Goal: Task Accomplishment & Management: Use online tool/utility

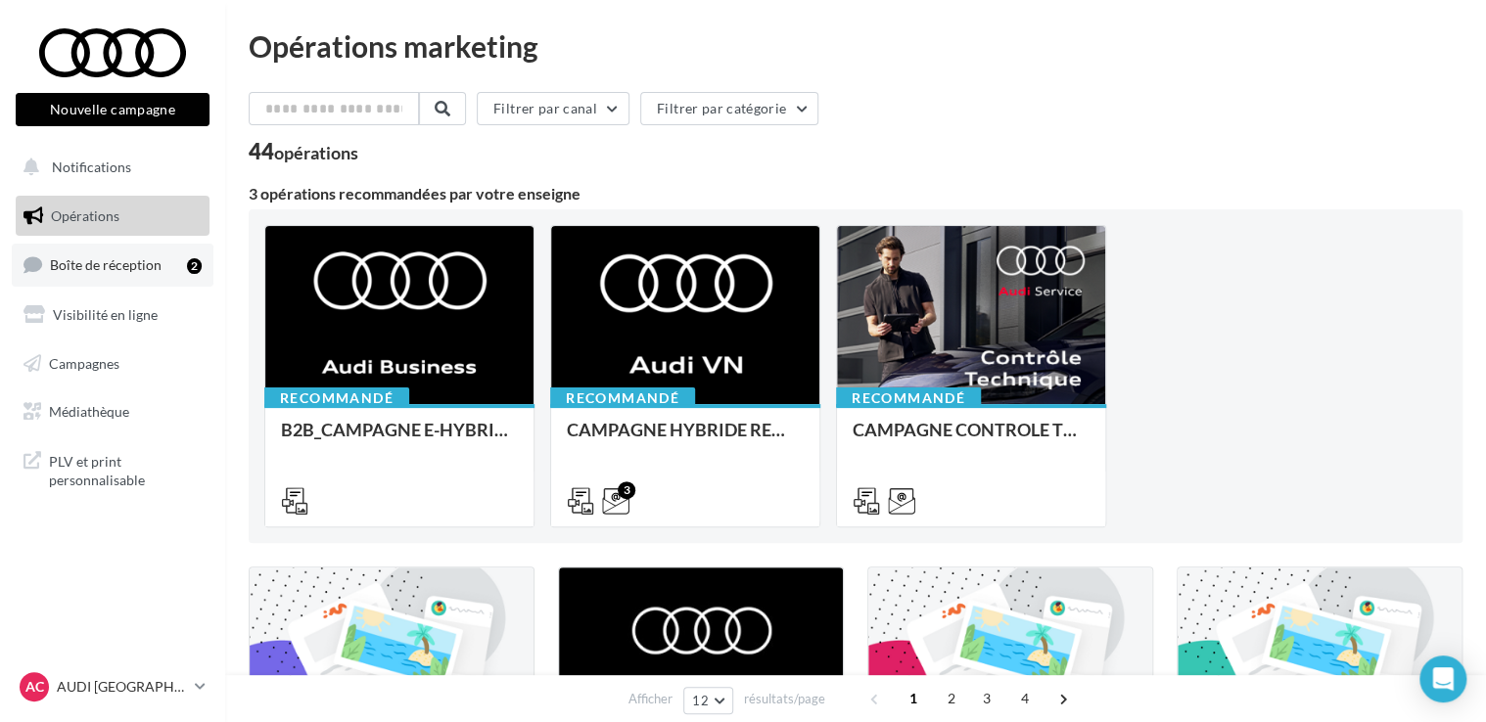
click at [111, 262] on span "Boîte de réception" at bounding box center [106, 264] width 112 height 17
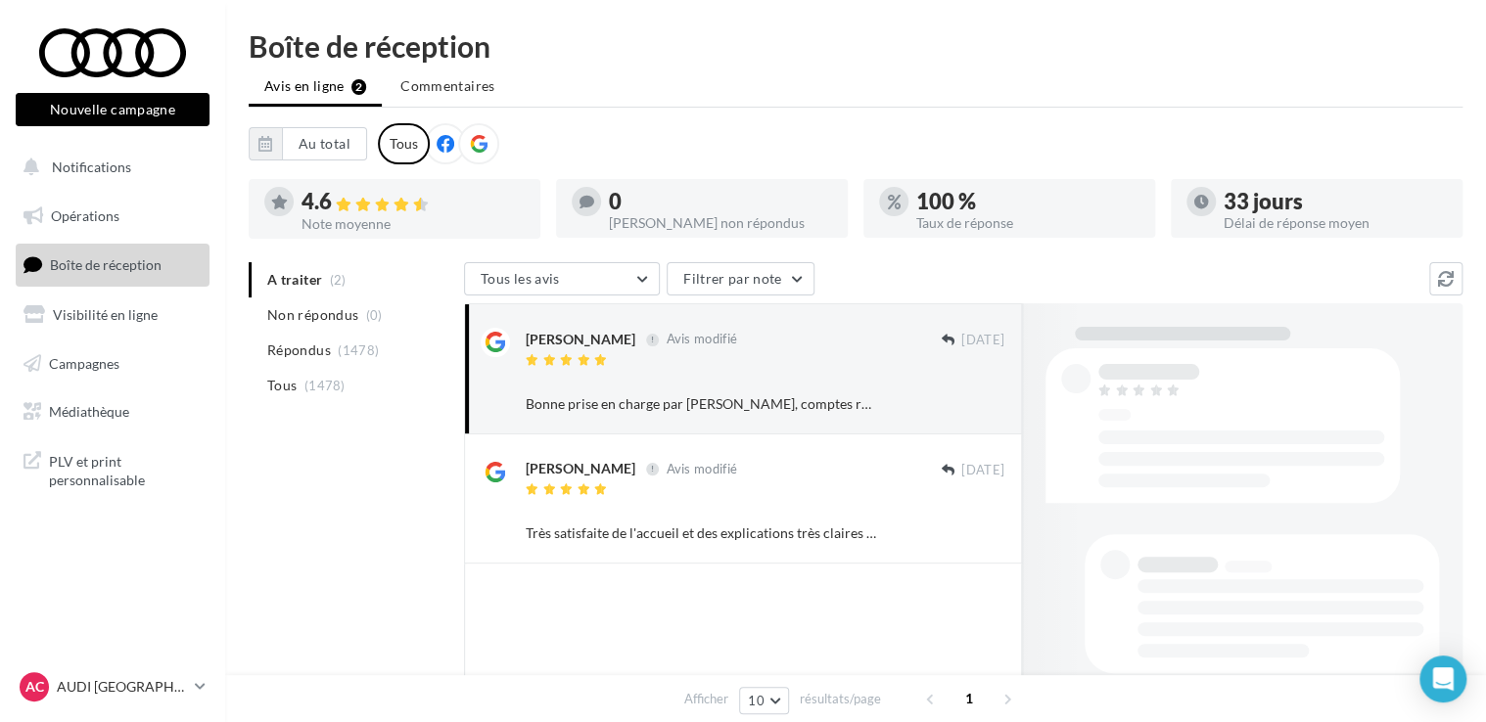
click at [352, 280] on ul "A traiter (2) Non répondus (0) Répondus (1478) Tous (1478)" at bounding box center [353, 332] width 208 height 141
click at [317, 285] on ul "A traiter (2) Non répondus (0) Répondus (1478) Tous (1478)" at bounding box center [353, 332] width 208 height 141
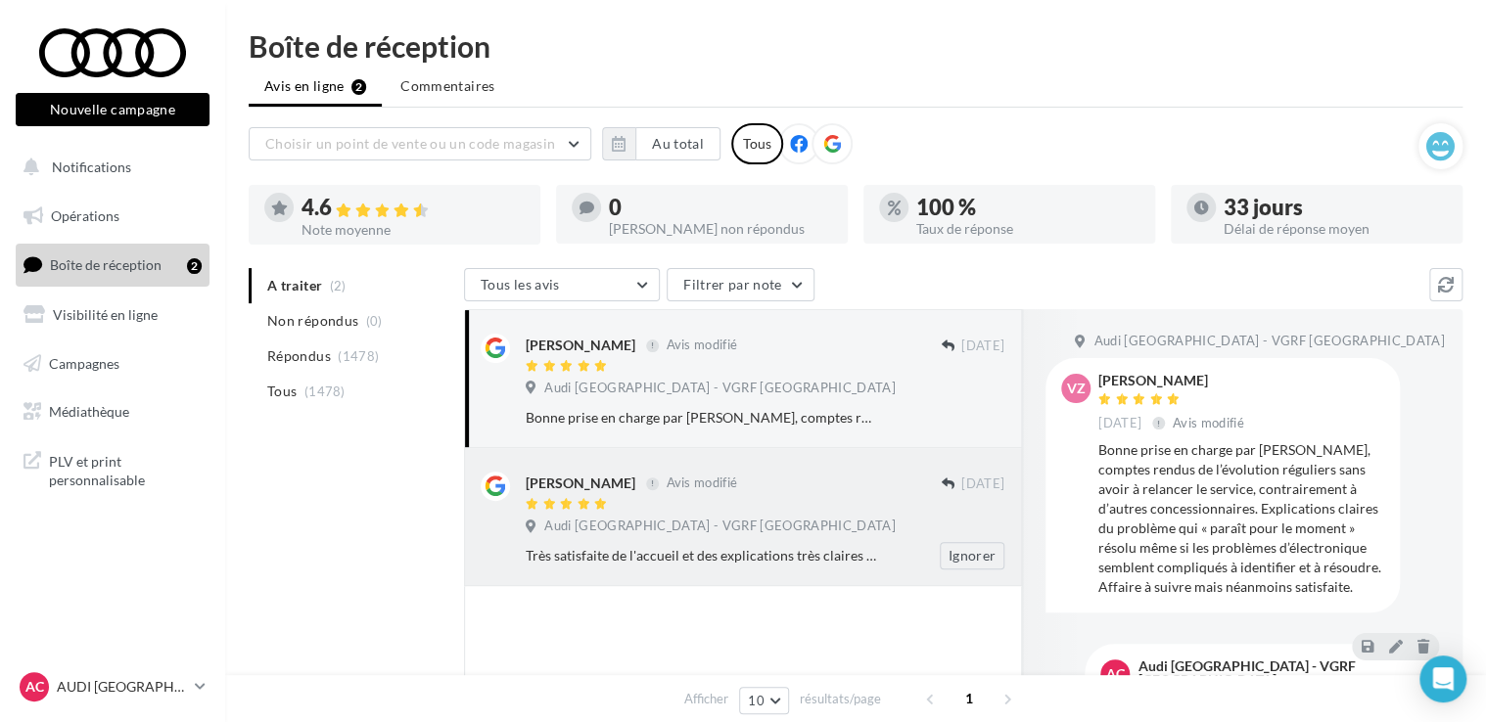
click at [573, 495] on div "[PERSON_NAME] Avis modifié" at bounding box center [733, 492] width 415 height 41
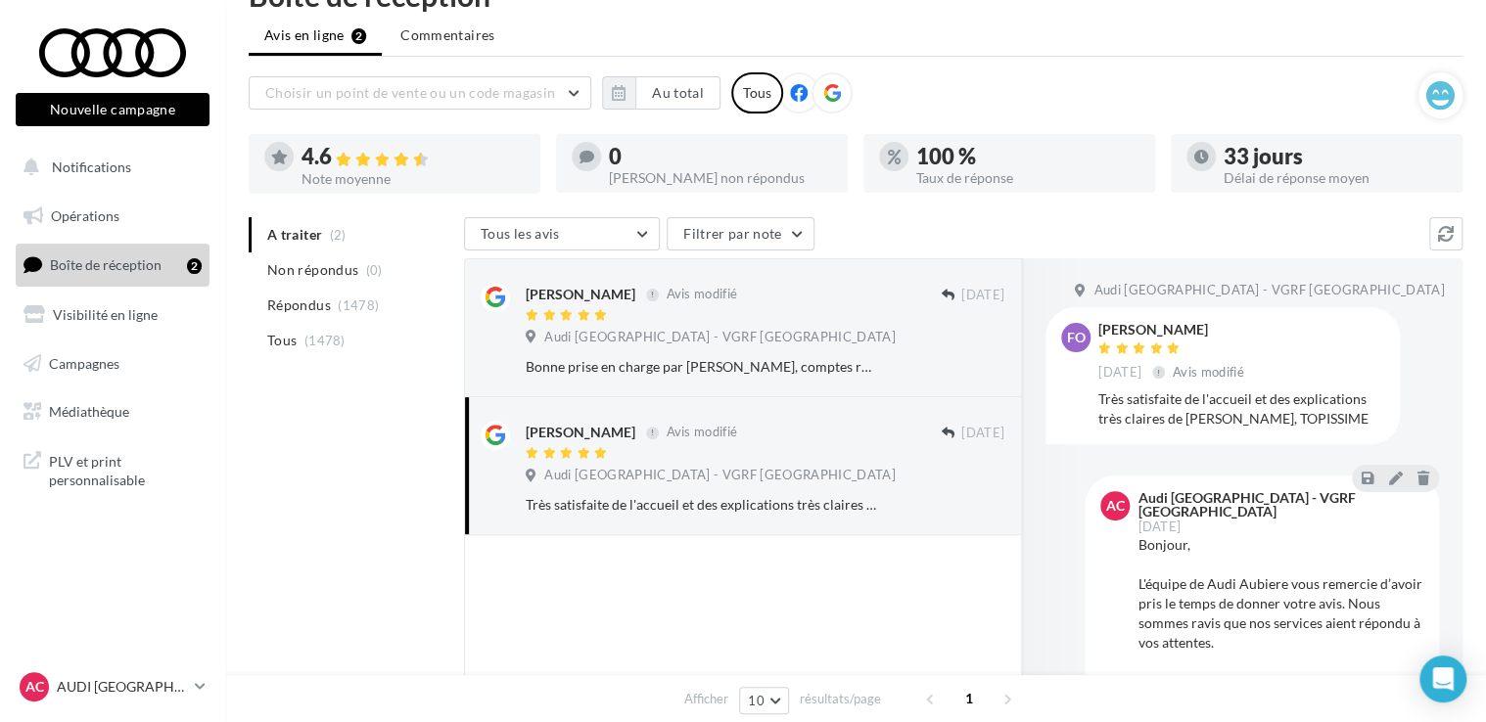
scroll to position [98, 0]
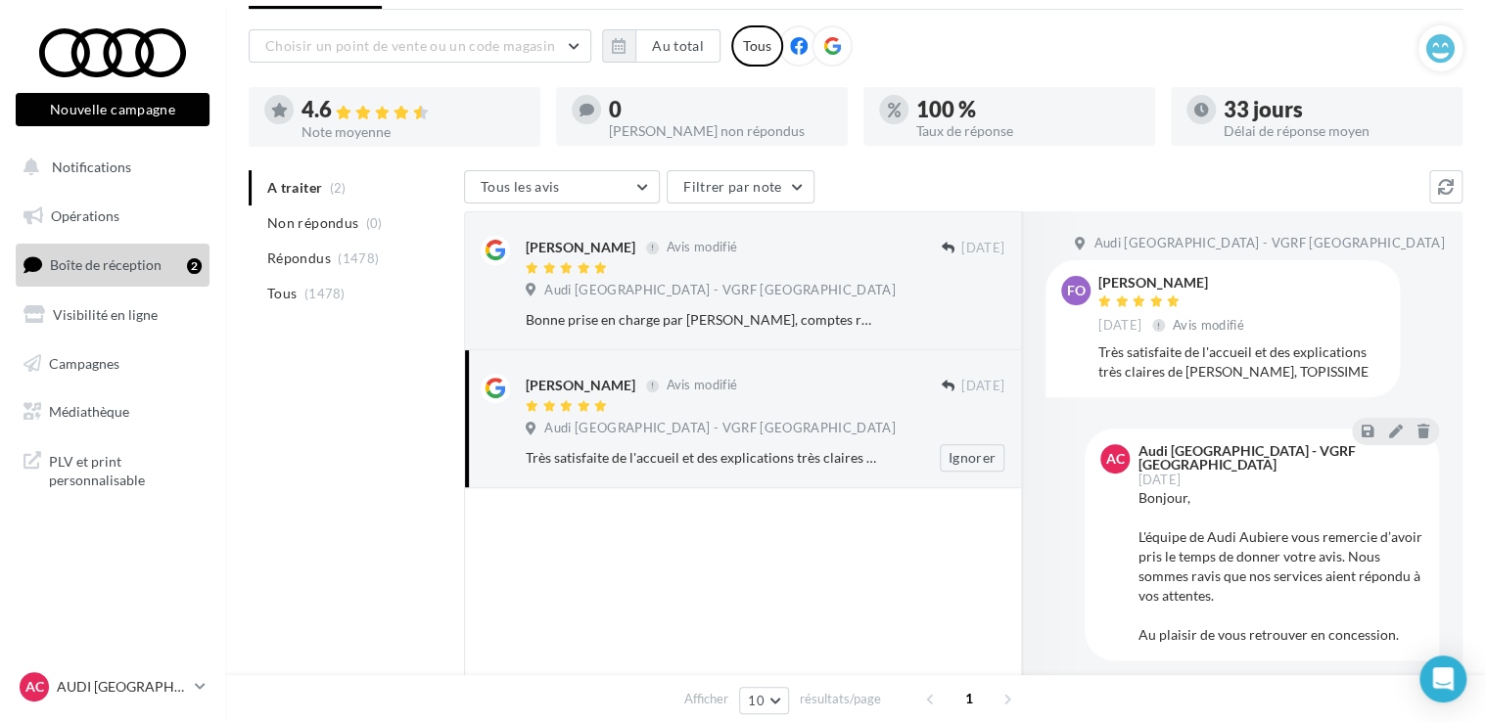
drag, startPoint x: 642, startPoint y: 387, endPoint x: 521, endPoint y: 386, distance: 121.4
click at [521, 386] on div "Françoise Bertucat Avis modifié 10/06/2024 Audi Clermont-Ferrand - VGRF Auvergn…" at bounding box center [743, 419] width 525 height 106
copy div "Françoise Bertucat"
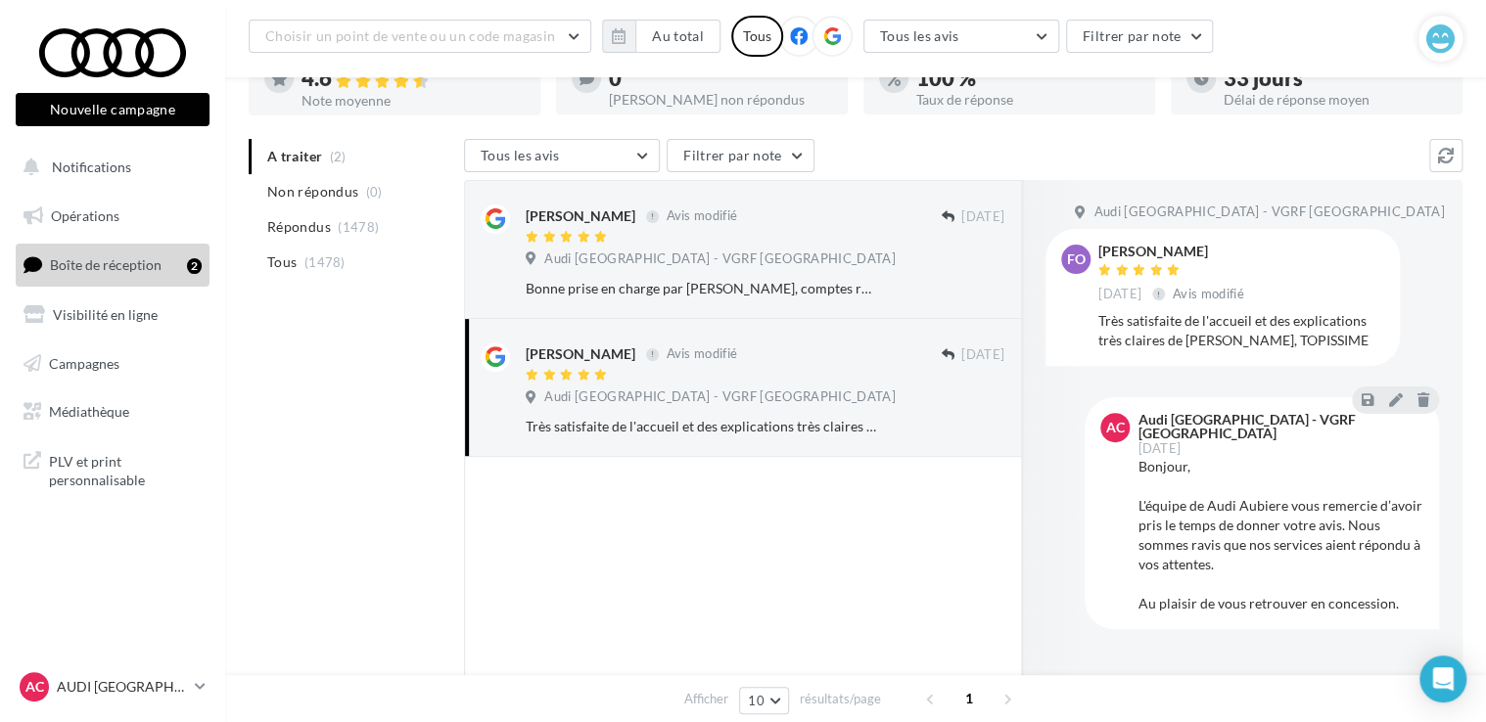
scroll to position [47, 0]
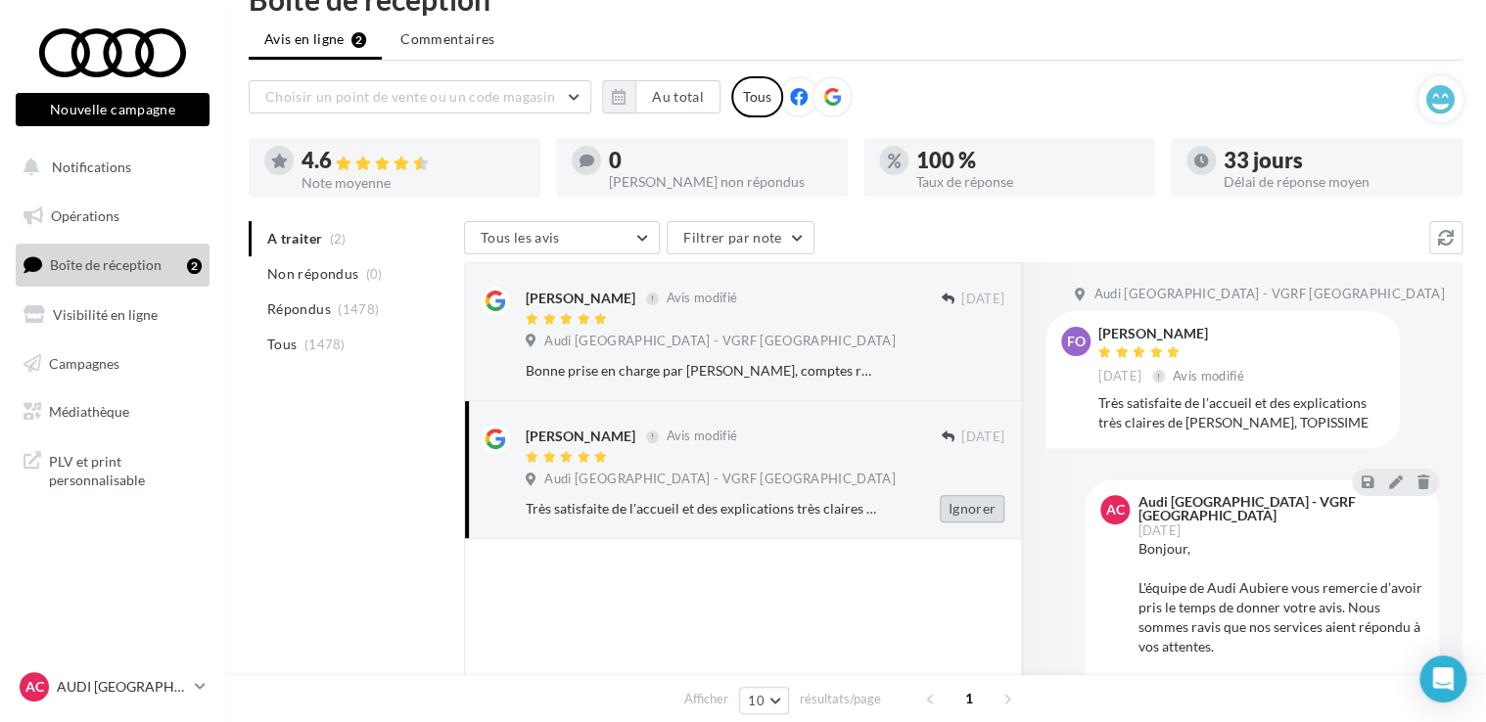
click at [967, 512] on button "Ignorer" at bounding box center [972, 508] width 65 height 27
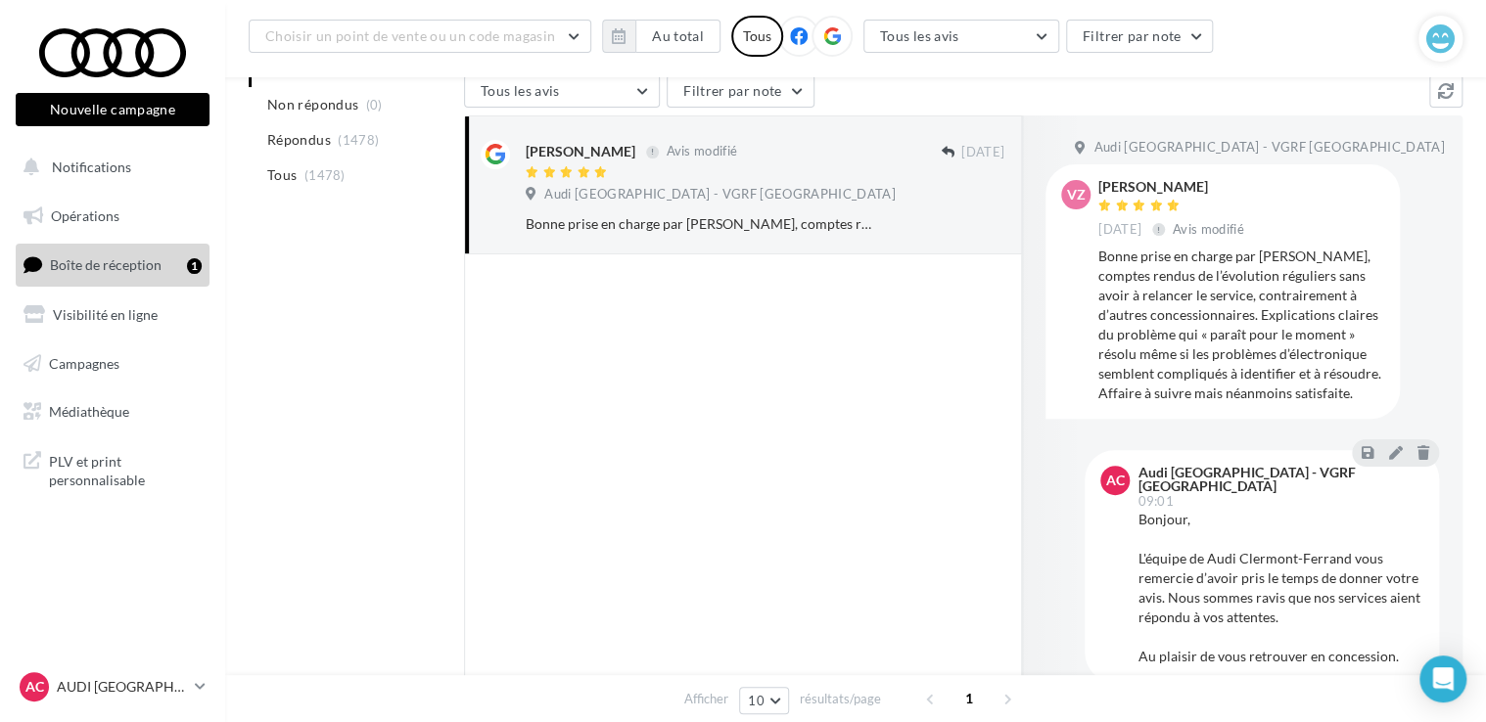
scroll to position [243, 0]
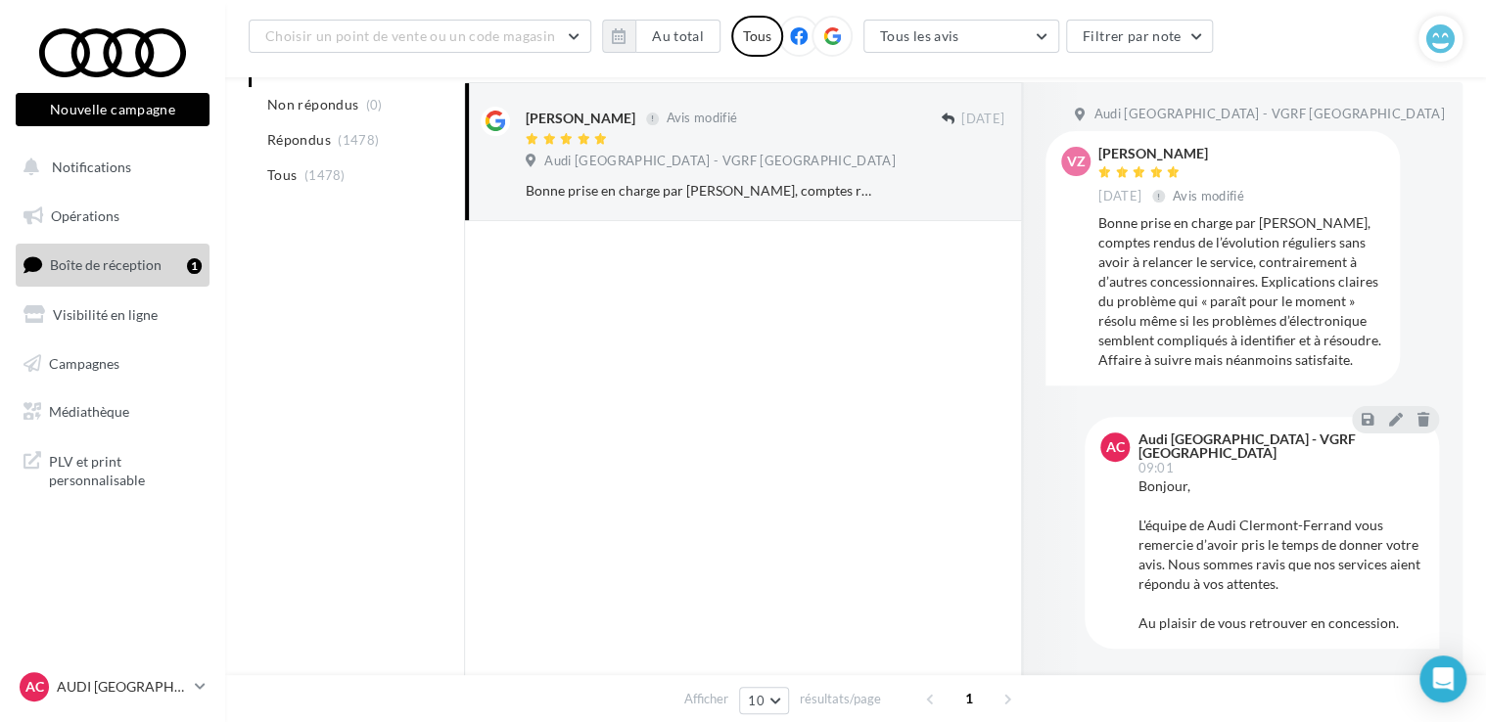
drag, startPoint x: 1186, startPoint y: 151, endPoint x: 1091, endPoint y: 156, distance: 95.1
click at [1091, 156] on div "VZ Valerie Zorer 06 oct. Avis modifié Bonne prise en charge par Rayan, comptes …" at bounding box center [1222, 258] width 323 height 222
copy div "Valerie Zorer"
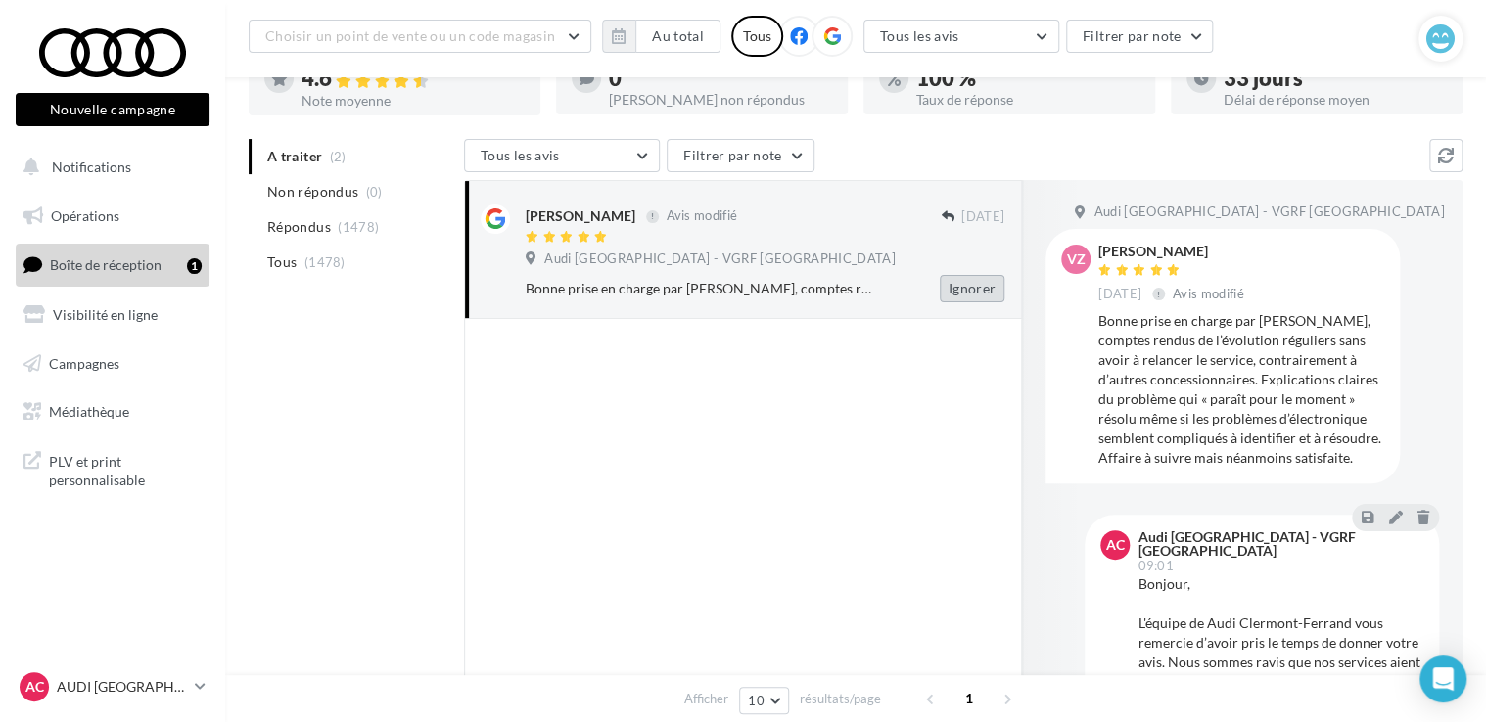
click at [971, 288] on button "Ignorer" at bounding box center [972, 288] width 65 height 27
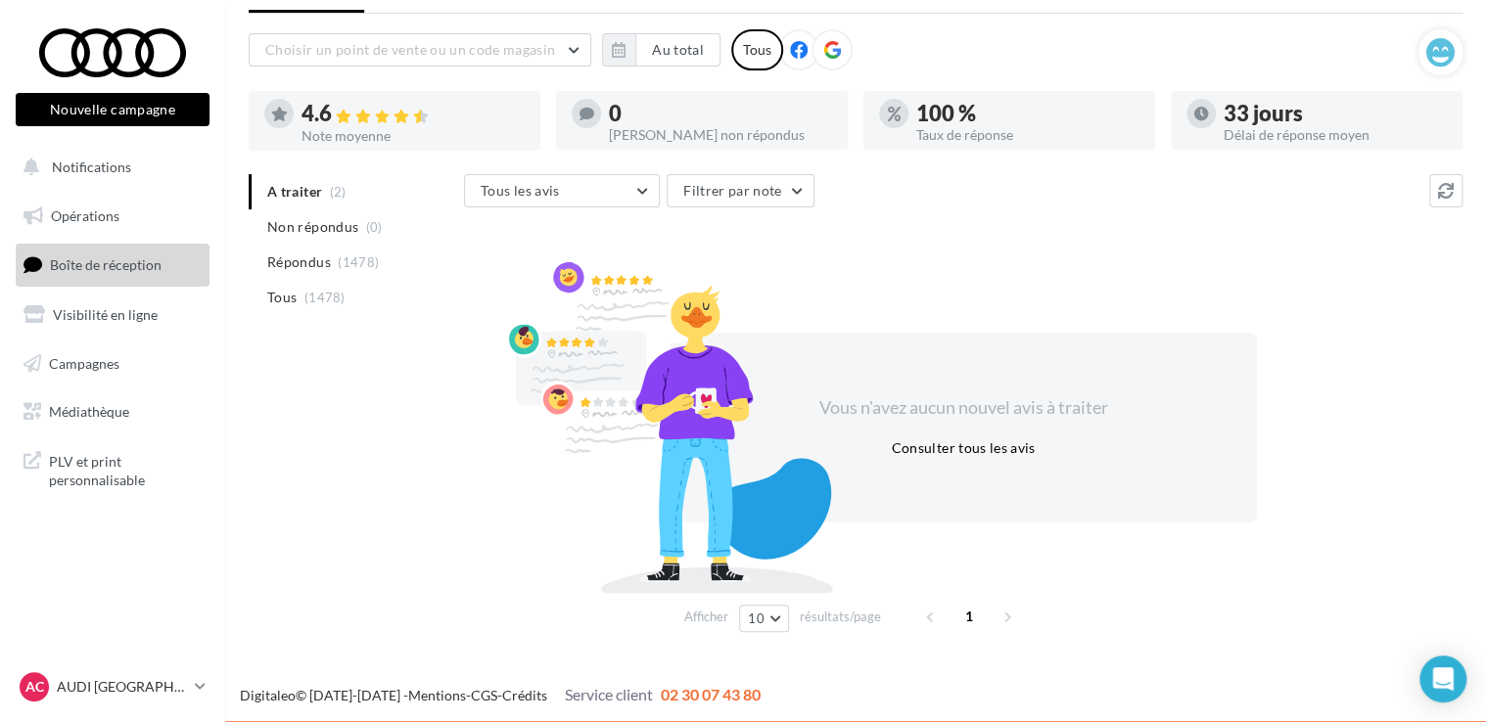
scroll to position [0, 0]
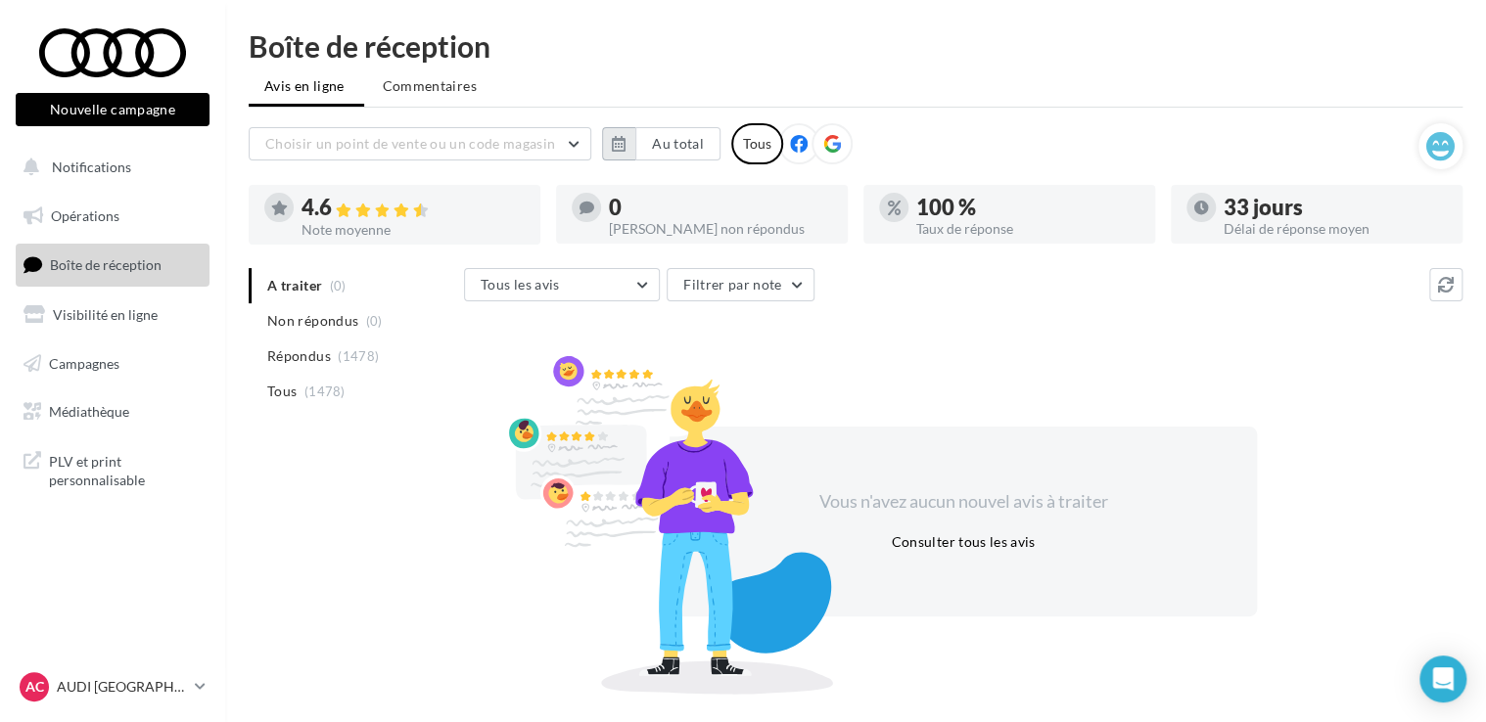
click at [620, 148] on icon "button" at bounding box center [619, 144] width 14 height 16
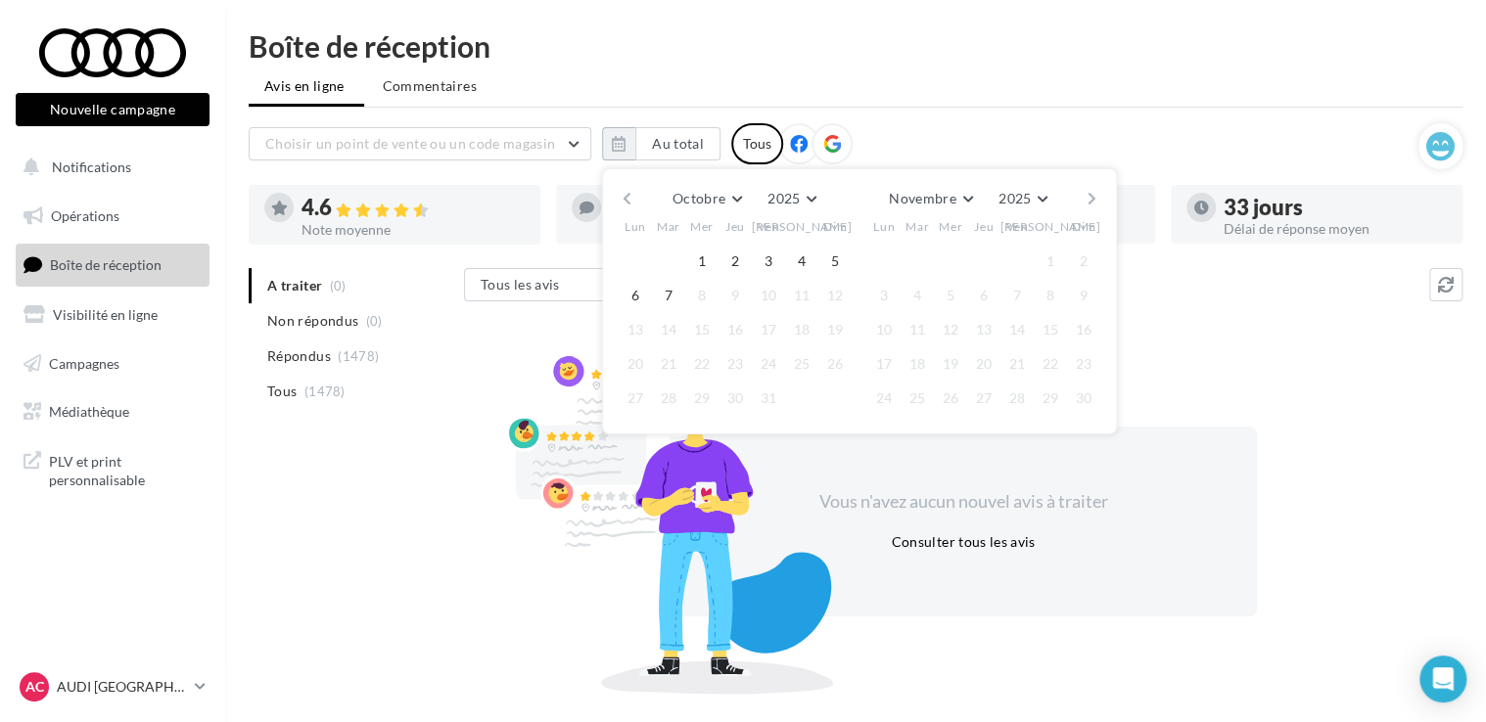
click at [624, 194] on button "button" at bounding box center [627, 198] width 17 height 27
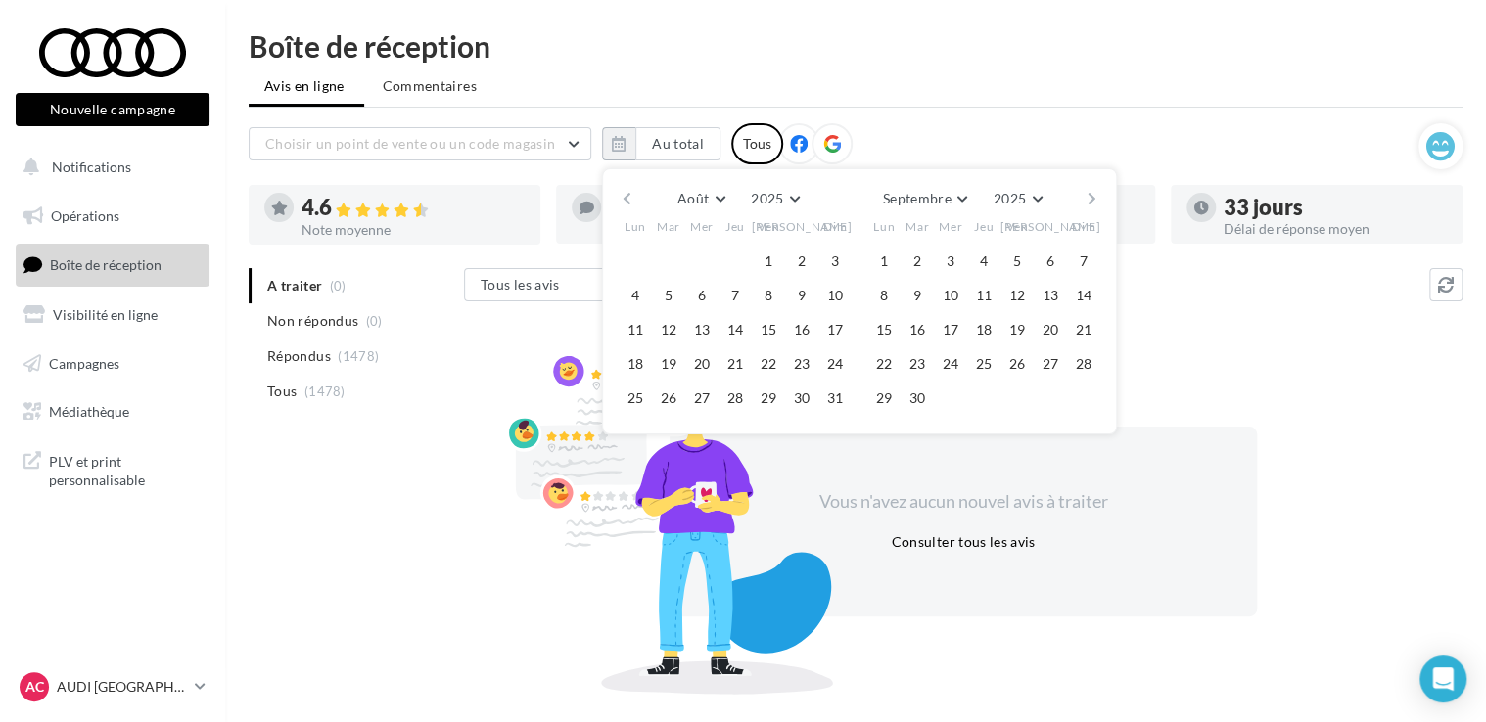
click at [624, 194] on button "button" at bounding box center [627, 198] width 17 height 27
click at [674, 255] on button "1" at bounding box center [668, 261] width 29 height 29
click at [1081, 198] on div "Juillet [PERSON_NAME] Mars Avril Mai Juin Juillet Août Septembre Octobre Novemb…" at bounding box center [858, 198] width 447 height 27
click at [1095, 200] on button "button" at bounding box center [1092, 198] width 17 height 27
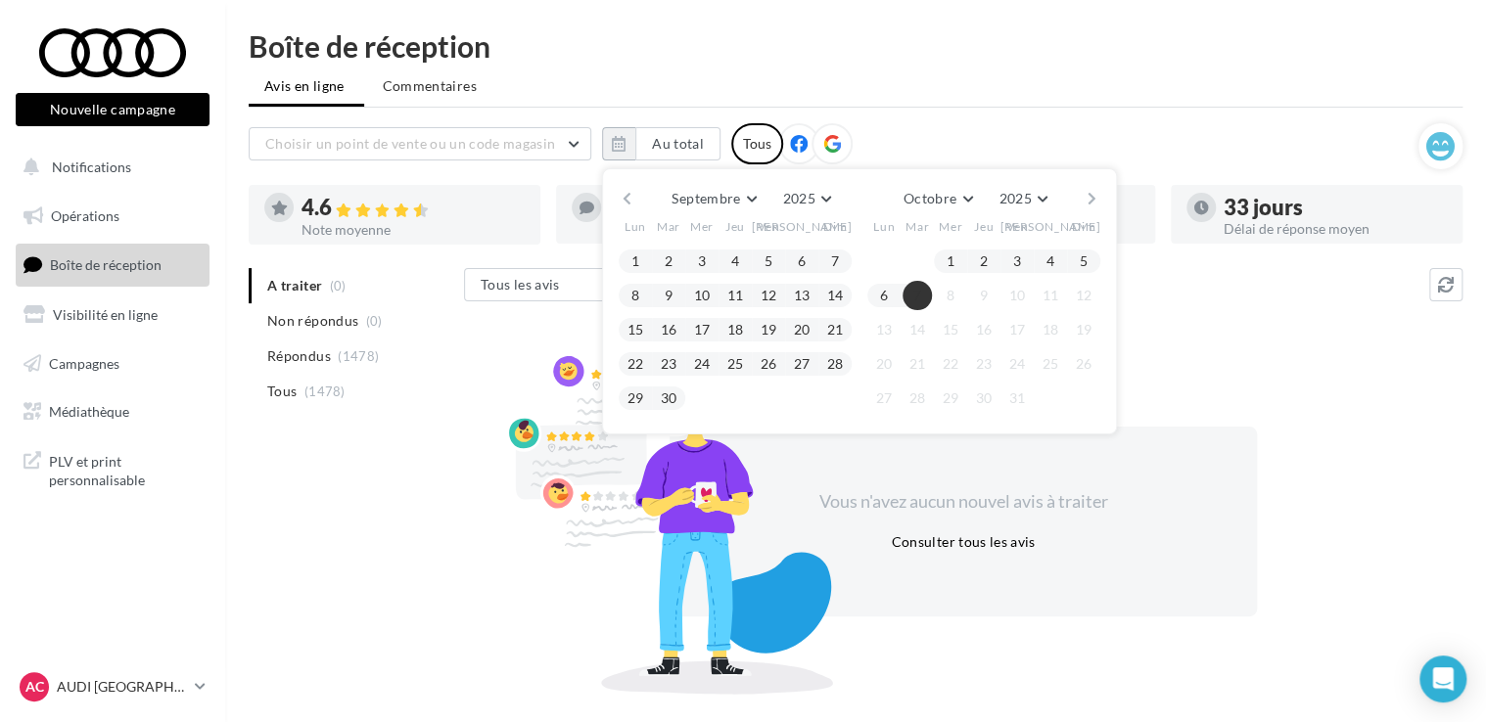
click at [919, 295] on button "7" at bounding box center [917, 295] width 29 height 29
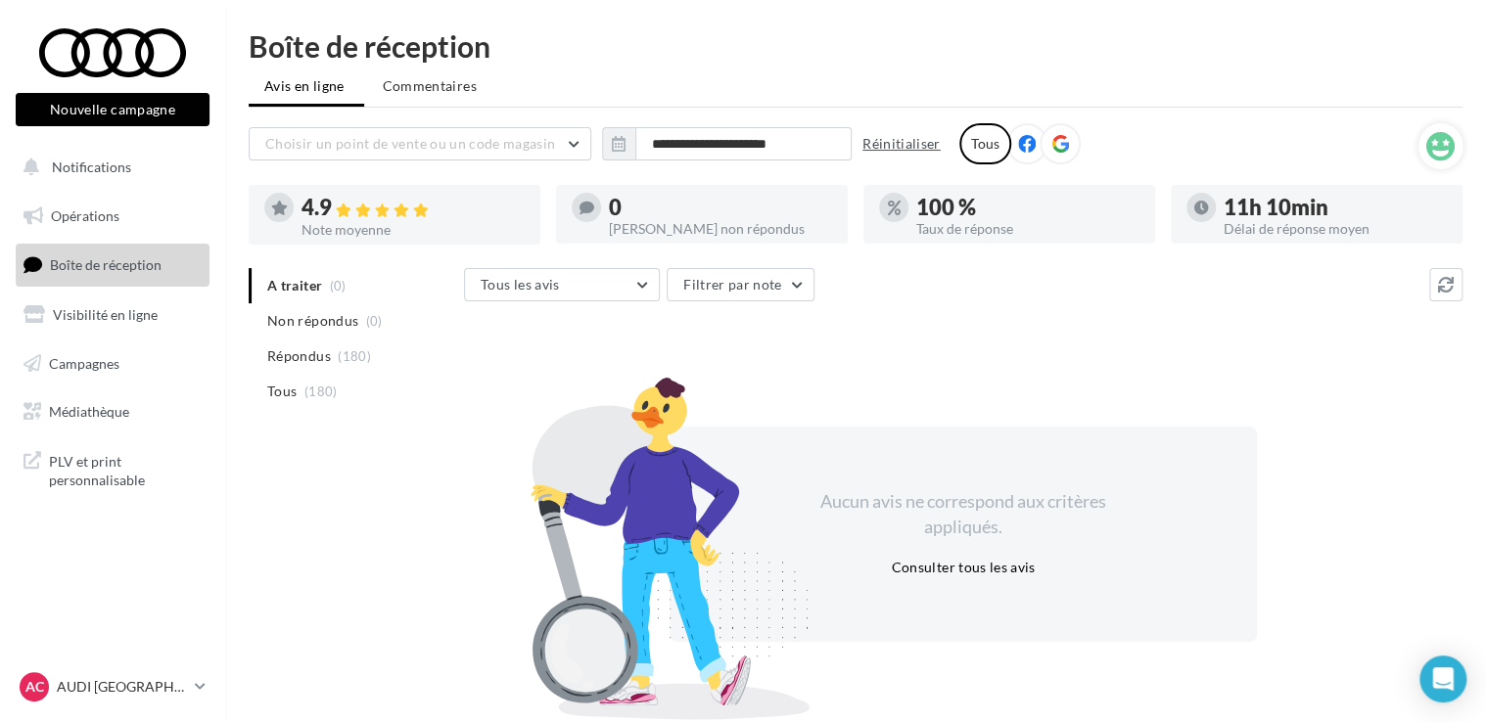
click at [920, 151] on button "Réinitialiser" at bounding box center [902, 143] width 94 height 23
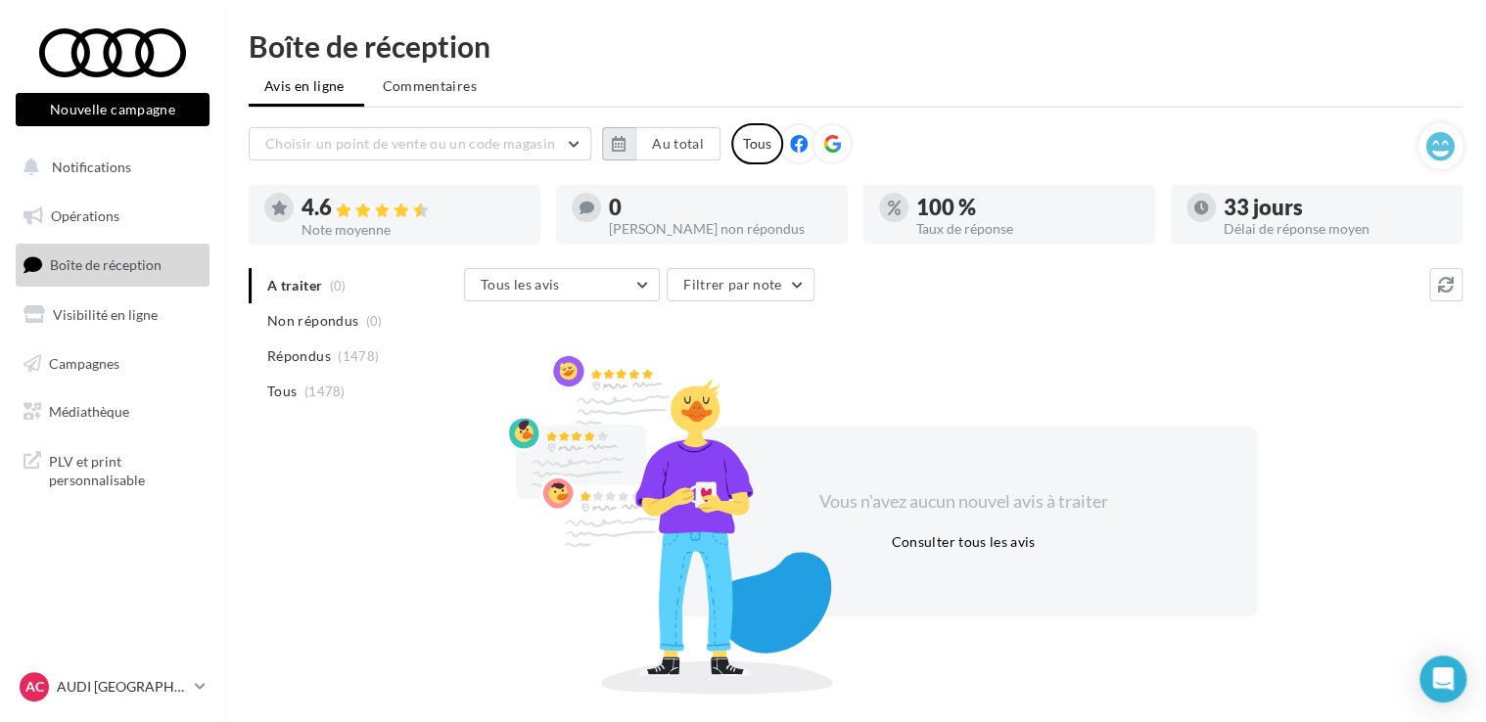
click at [619, 145] on icon "button" at bounding box center [619, 144] width 14 height 16
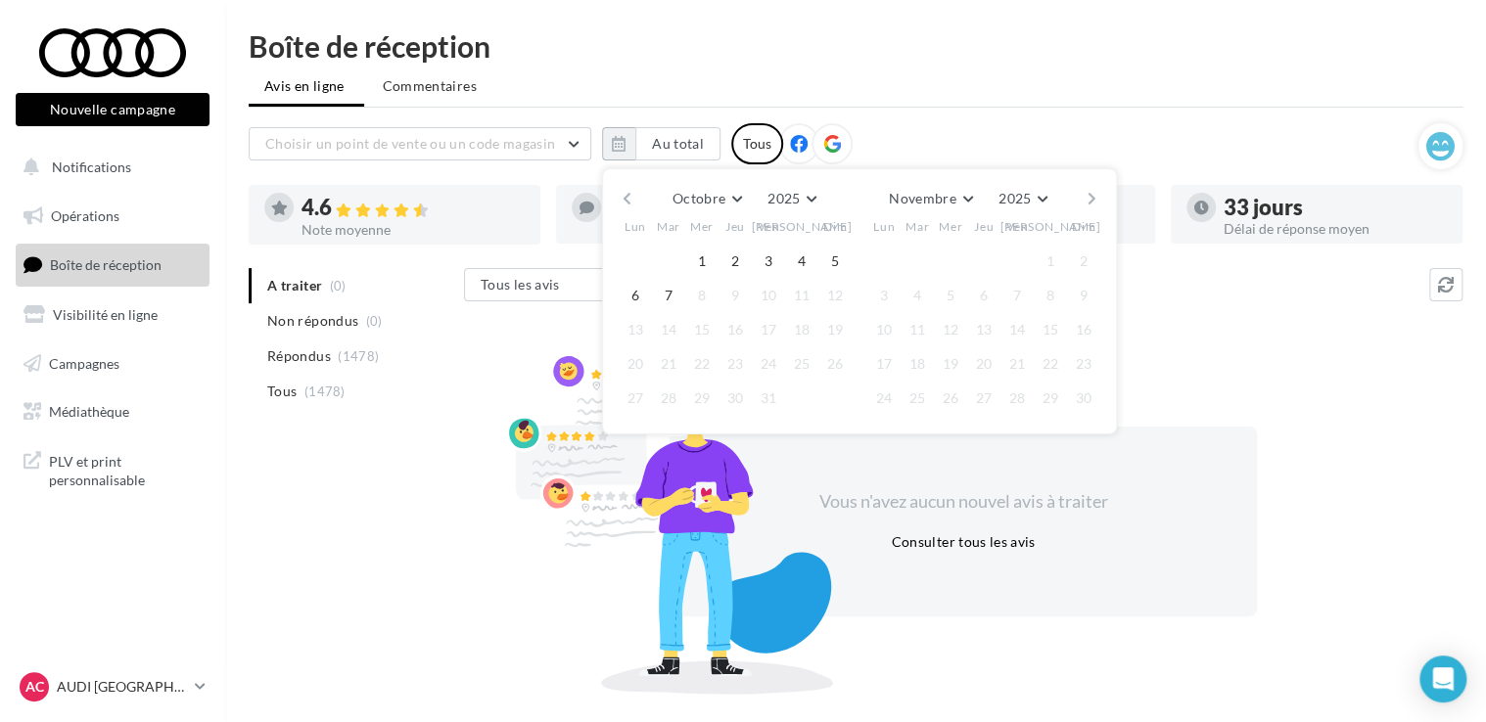
click at [625, 201] on button "button" at bounding box center [627, 198] width 17 height 27
click at [643, 258] on button "1" at bounding box center [635, 261] width 29 height 29
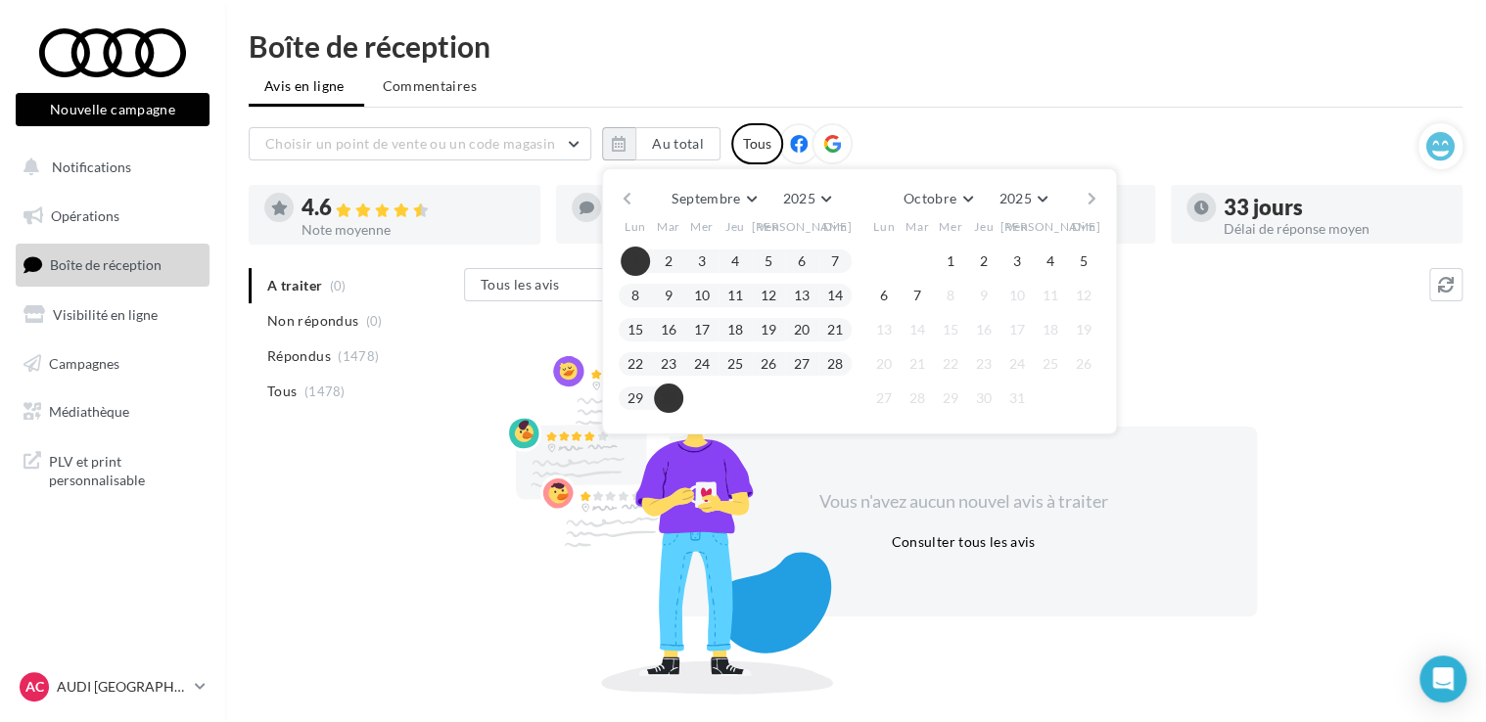
click at [675, 393] on button "30" at bounding box center [668, 398] width 29 height 29
